Goal: Task Accomplishment & Management: Use online tool/utility

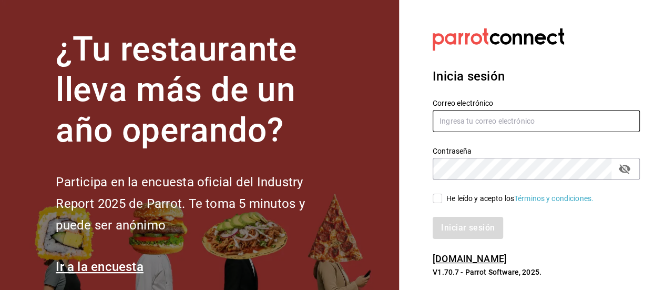
type input "julio.hdz@grupocosteno.com"
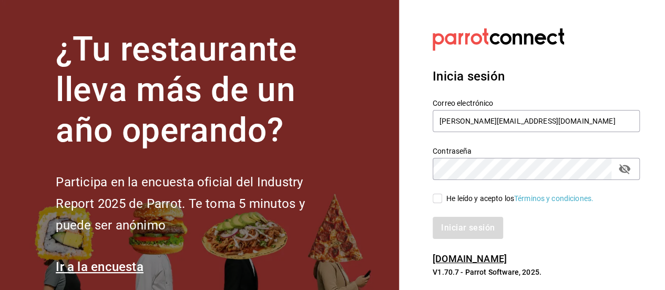
click at [436, 204] on div "Iniciar sesión" at bounding box center [530, 221] width 220 height 35
click at [436, 199] on input "He leído y acepto los Términos y condiciones." at bounding box center [437, 197] width 9 height 9
checkbox input "true"
click at [466, 230] on button "Iniciar sesión" at bounding box center [468, 228] width 71 height 22
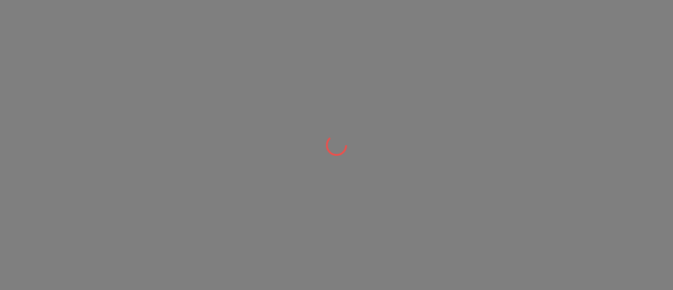
click at [466, 230] on div at bounding box center [336, 145] width 673 height 290
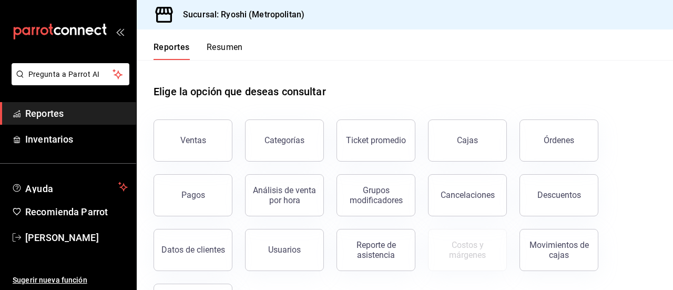
click at [466, 230] on div "Costos y márgenes" at bounding box center [460, 243] width 91 height 55
click at [173, 129] on button "Ventas" at bounding box center [192, 140] width 79 height 42
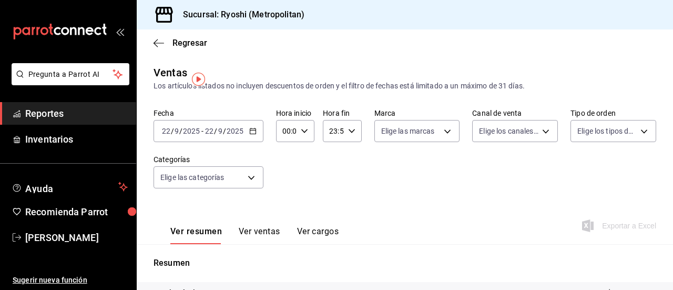
click at [250, 131] on icon "button" at bounding box center [252, 130] width 7 height 7
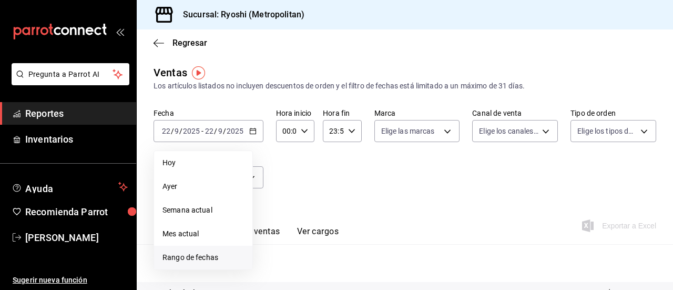
click at [179, 257] on span "Rango de fechas" at bounding box center [202, 257] width 81 height 11
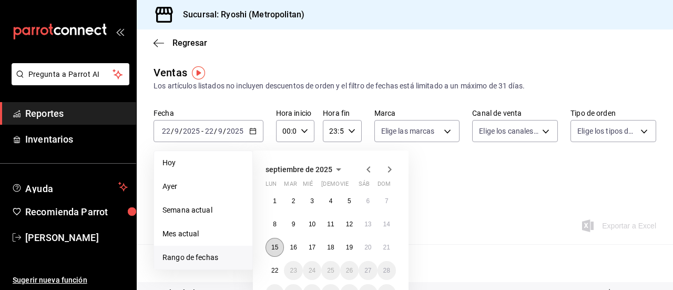
click at [274, 250] on abbr "15" at bounding box center [274, 246] width 7 height 7
click at [275, 271] on abbr "22" at bounding box center [274, 269] width 7 height 7
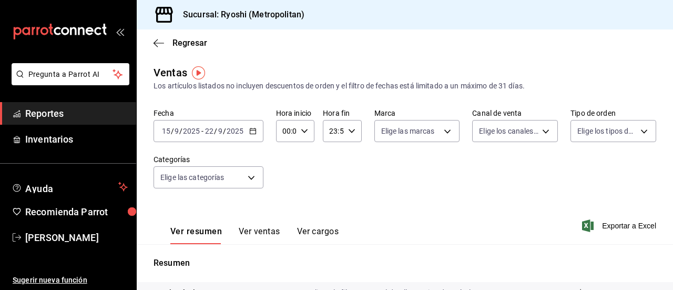
click at [307, 127] on div "00:00 Hora inicio" at bounding box center [295, 131] width 38 height 22
click at [277, 194] on div "01" at bounding box center [284, 182] width 19 height 25
click at [283, 207] on span "02" at bounding box center [284, 208] width 2 height 8
click at [285, 197] on span "05" at bounding box center [284, 200] width 2 height 8
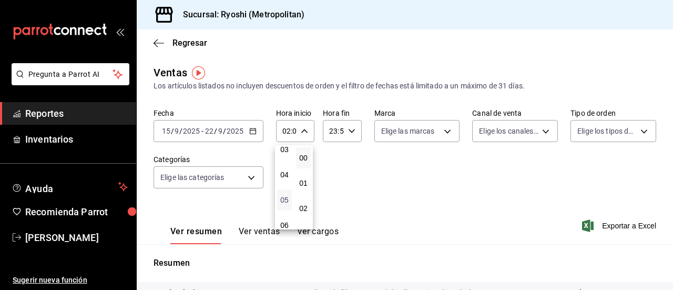
type input "05:00"
click at [304, 161] on span "00" at bounding box center [303, 157] width 2 height 8
click at [350, 130] on div at bounding box center [336, 145] width 673 height 290
click at [350, 130] on icon "button" at bounding box center [351, 130] width 7 height 7
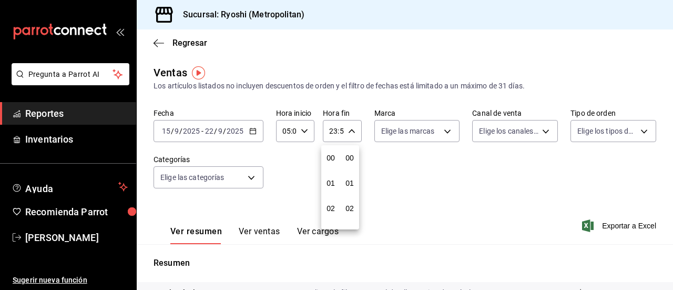
scroll to position [1430, 0]
click at [331, 187] on button "22" at bounding box center [330, 191] width 15 height 21
type input "22:59"
click at [330, 201] on span "05" at bounding box center [331, 200] width 2 height 8
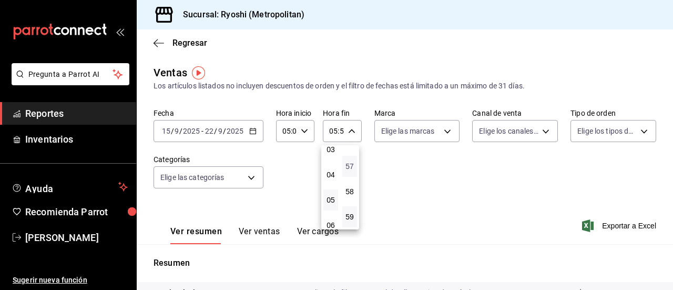
click at [350, 169] on span "57" at bounding box center [349, 166] width 2 height 8
type input "05:57"
click at [351, 161] on span "00" at bounding box center [349, 157] width 2 height 8
type input "05:00"
click at [426, 189] on div at bounding box center [336, 145] width 673 height 290
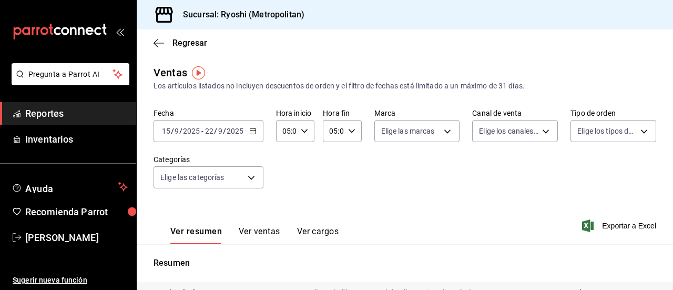
click at [252, 233] on button "Ver ventas" at bounding box center [260, 235] width 42 height 18
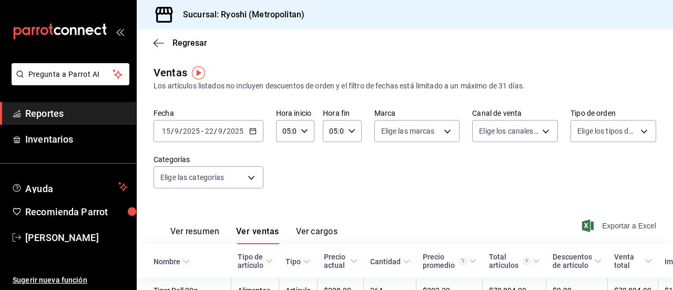
click at [612, 227] on span "Exportar a Excel" at bounding box center [620, 225] width 72 height 13
